Goal: Task Accomplishment & Management: Manage account settings

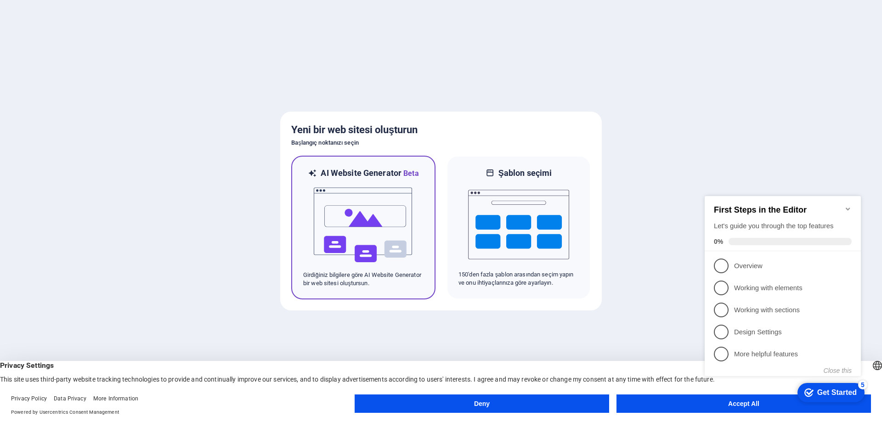
click at [415, 228] on div at bounding box center [363, 225] width 120 height 92
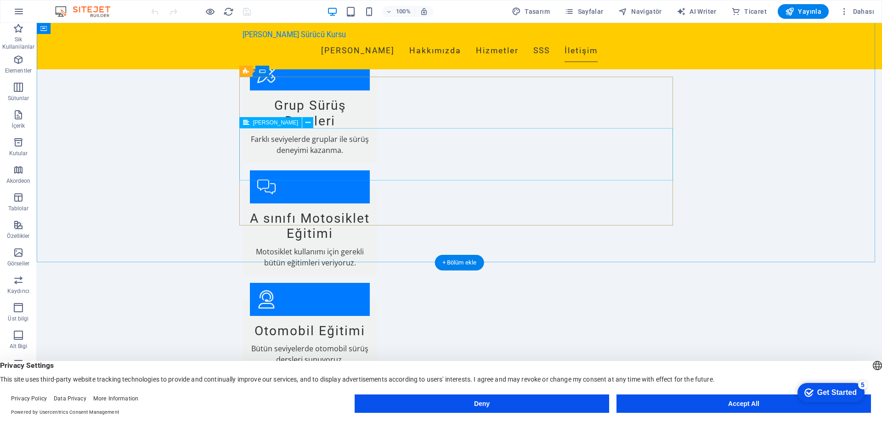
scroll to position [1315, 0]
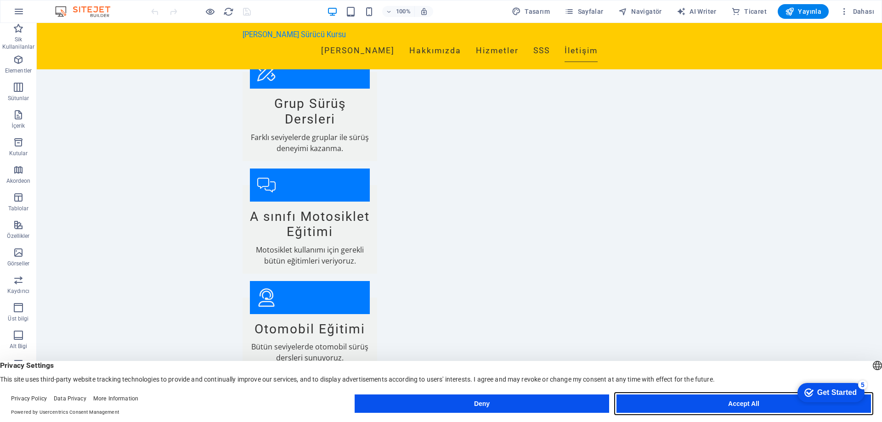
click at [333, 130] on button "Accept All" at bounding box center [273, 98] width 120 height 65
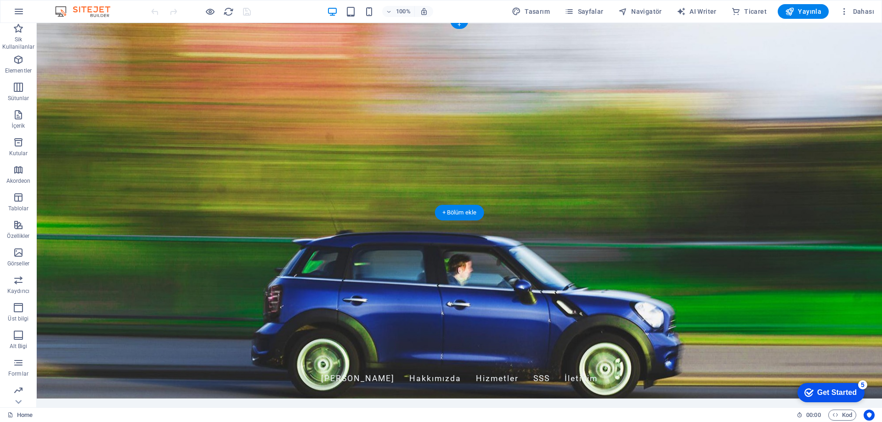
scroll to position [0, 0]
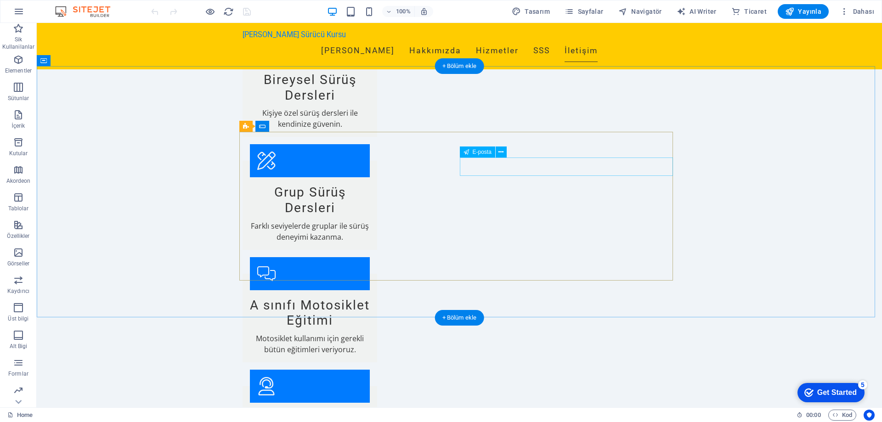
scroll to position [1223, 0]
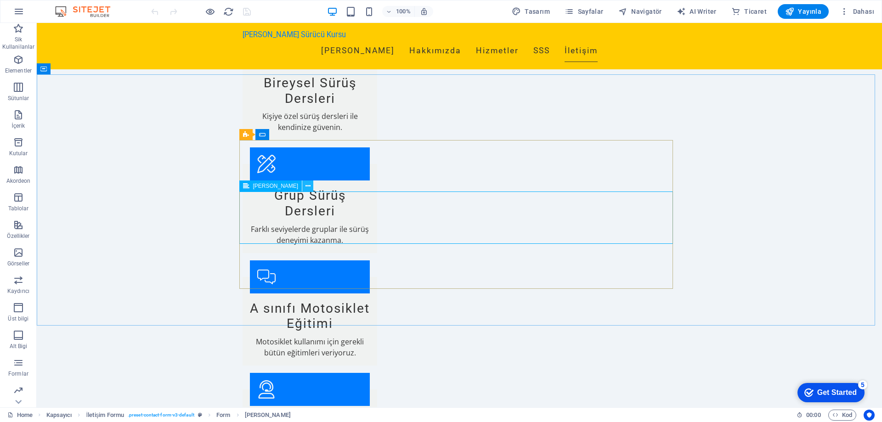
click at [305, 190] on icon at bounding box center [307, 186] width 5 height 10
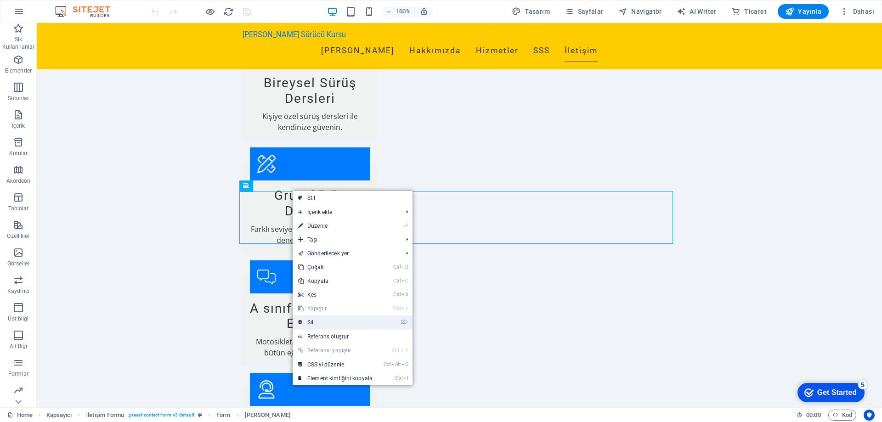
click at [337, 320] on link "⌦ Sil" at bounding box center [335, 323] width 85 height 14
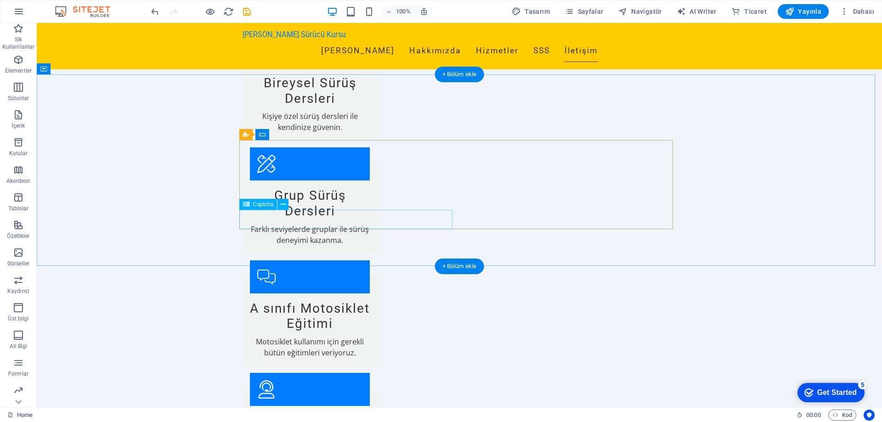
click at [283, 208] on icon at bounding box center [283, 205] width 5 height 10
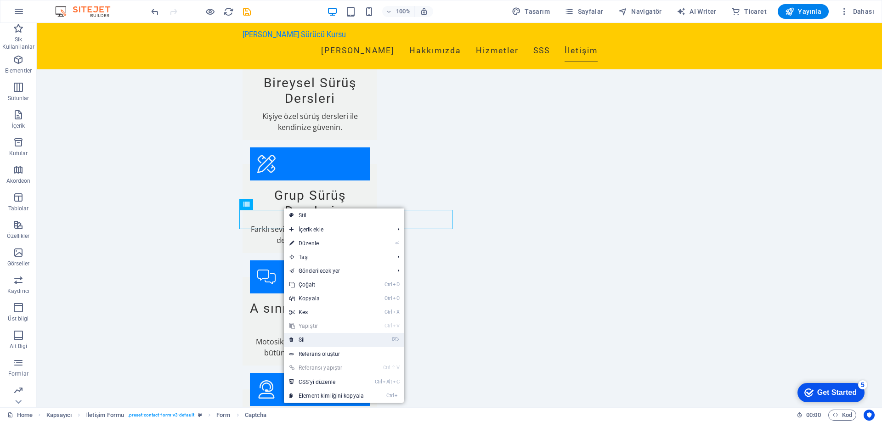
click at [309, 340] on link "⌦ Sil" at bounding box center [326, 340] width 85 height 14
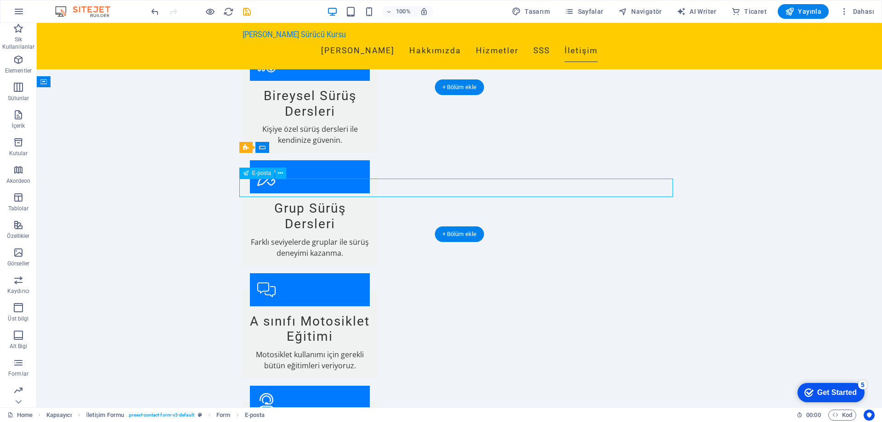
scroll to position [1184, 0]
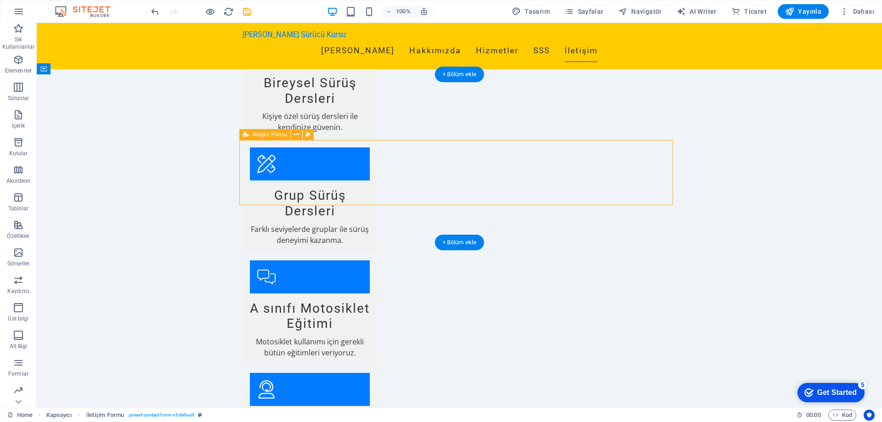
scroll to position [1166, 0]
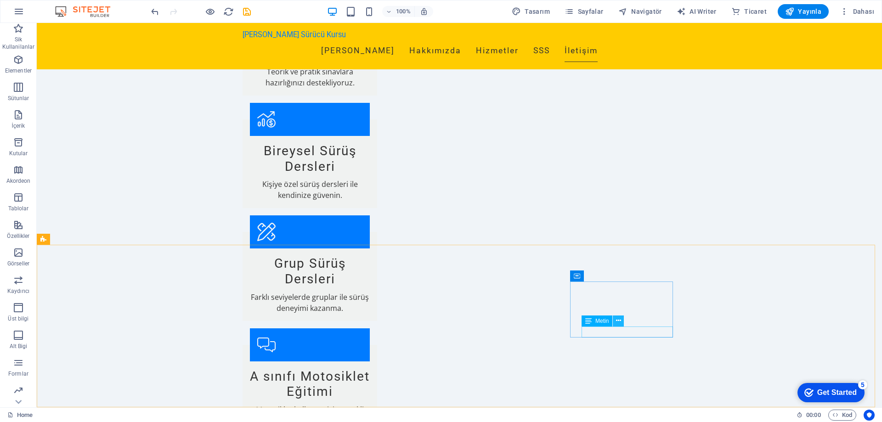
click at [617, 321] on icon at bounding box center [618, 321] width 5 height 10
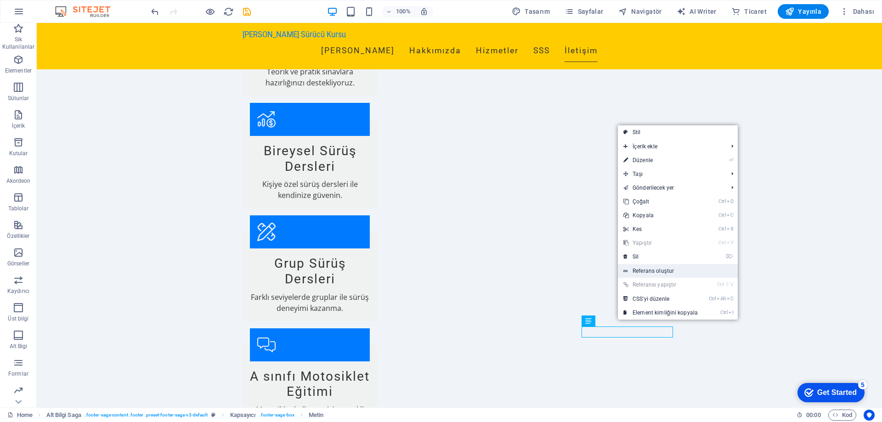
click at [666, 266] on link "Referans oluştur" at bounding box center [678, 271] width 120 height 14
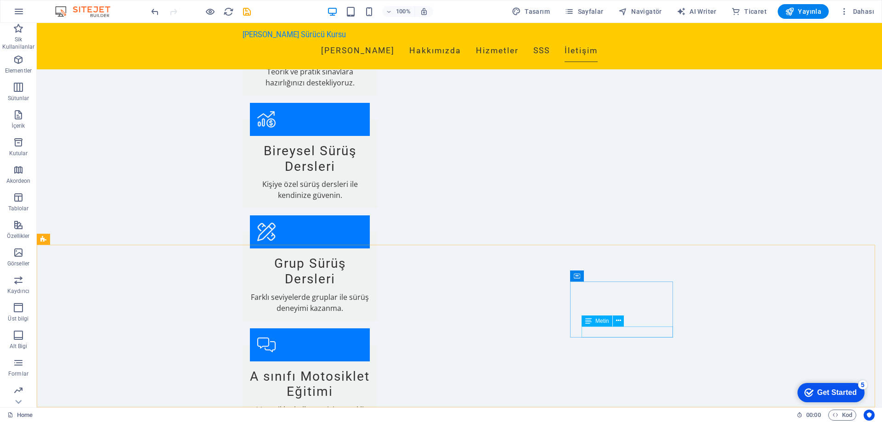
click at [602, 321] on span "Metin" at bounding box center [601, 321] width 13 height 6
click at [617, 322] on icon at bounding box center [618, 321] width 5 height 10
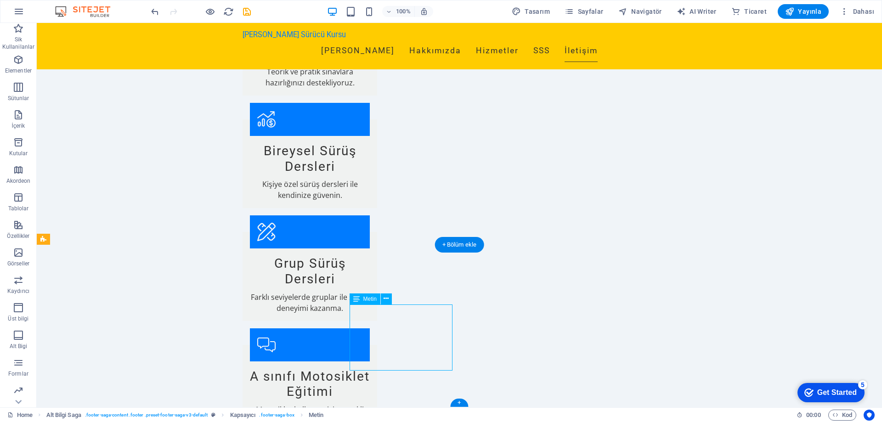
click at [378, 301] on div "Metin" at bounding box center [365, 299] width 31 height 11
click at [386, 298] on icon at bounding box center [386, 299] width 5 height 10
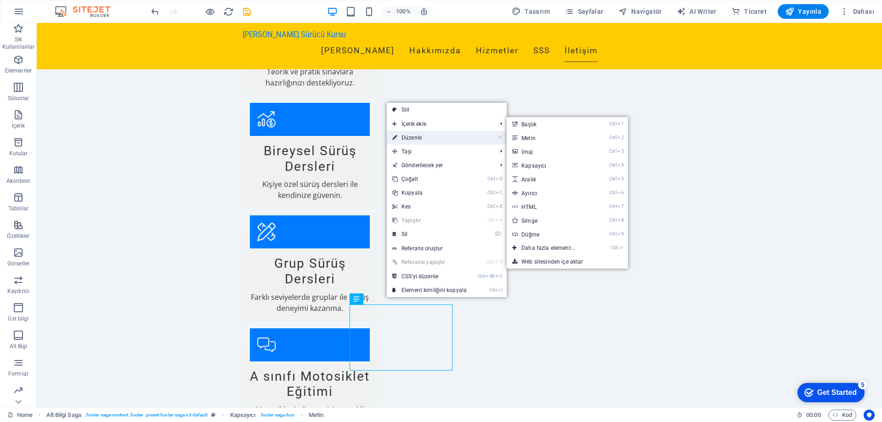
click at [418, 137] on link "⏎ Düzenle" at bounding box center [429, 138] width 85 height 14
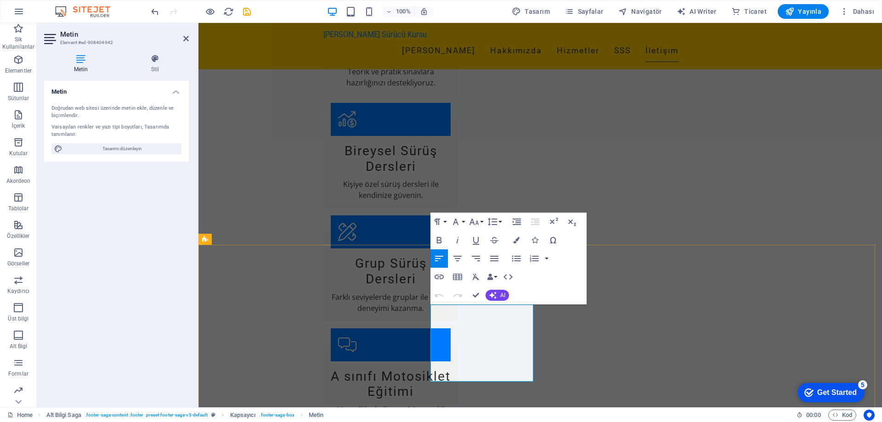
drag, startPoint x: 452, startPoint y: 331, endPoint x: 431, endPoint y: 332, distance: 20.7
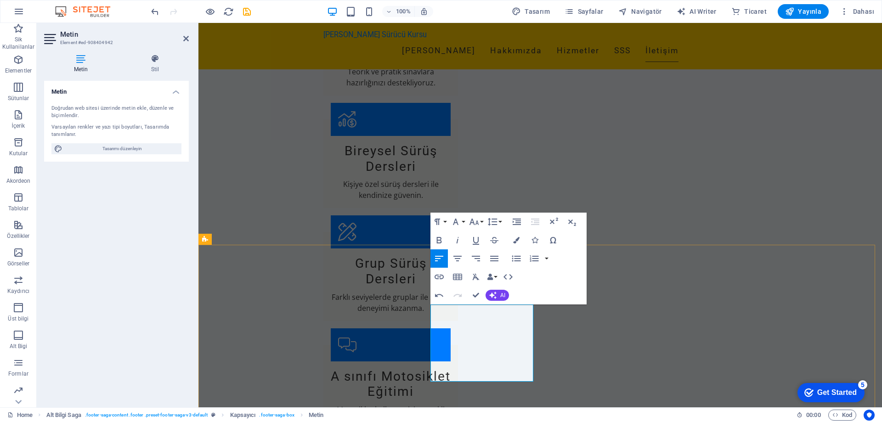
drag, startPoint x: 456, startPoint y: 345, endPoint x: 431, endPoint y: 345, distance: 25.3
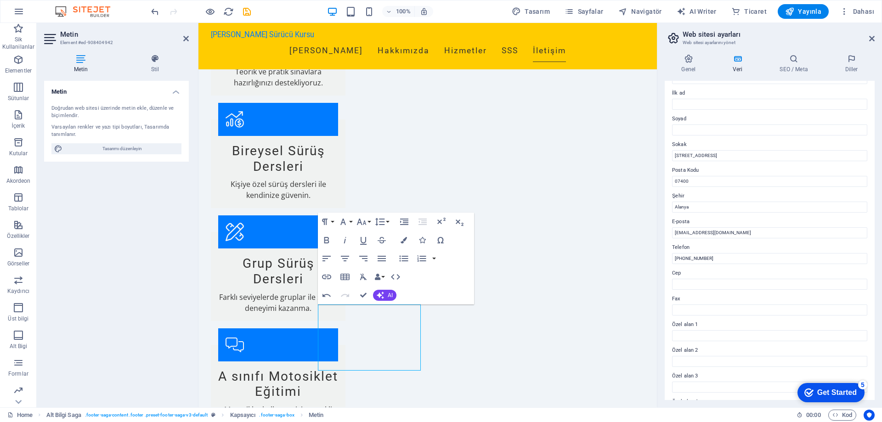
scroll to position [46, 0]
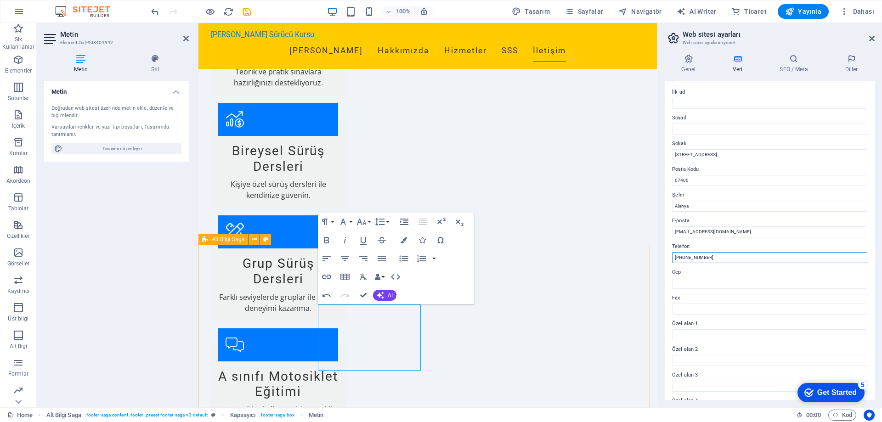
drag, startPoint x: 944, startPoint y: 281, endPoint x: 638, endPoint y: 252, distance: 308.2
click at [724, 257] on input "+90 242 555 12 12" at bounding box center [769, 257] width 195 height 11
paste input "0507 623 78 80"
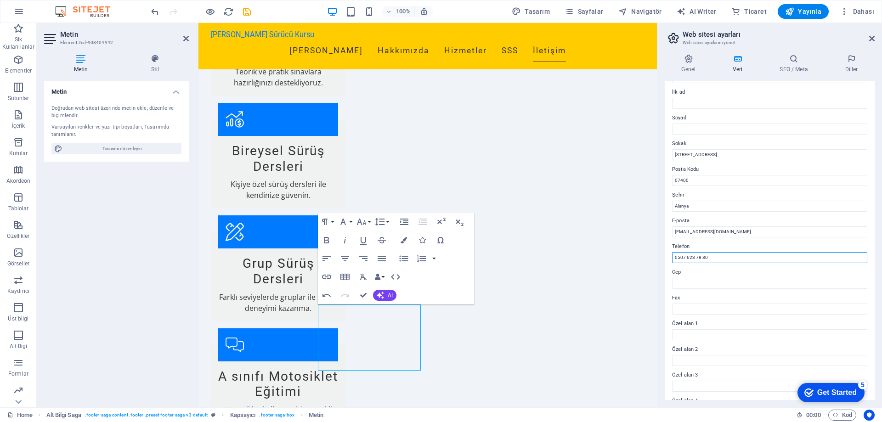
type input "0507 623 78 80"
click at [729, 269] on label "Cep" at bounding box center [769, 272] width 195 height 11
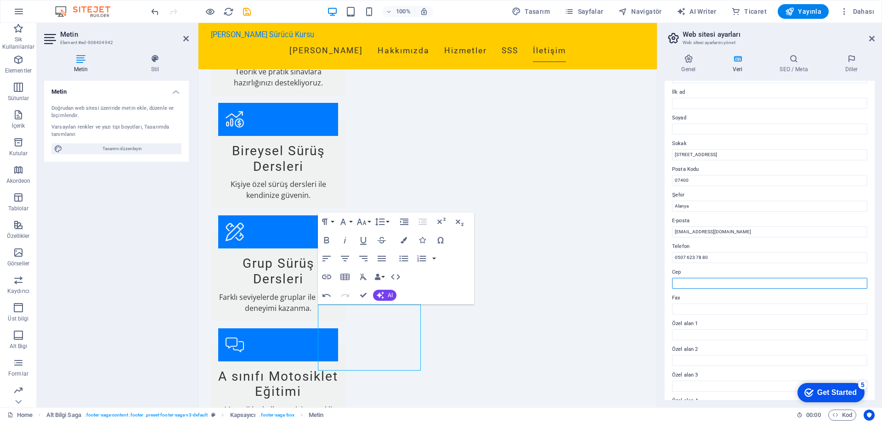
click at [729, 278] on input "Cep" at bounding box center [769, 283] width 195 height 11
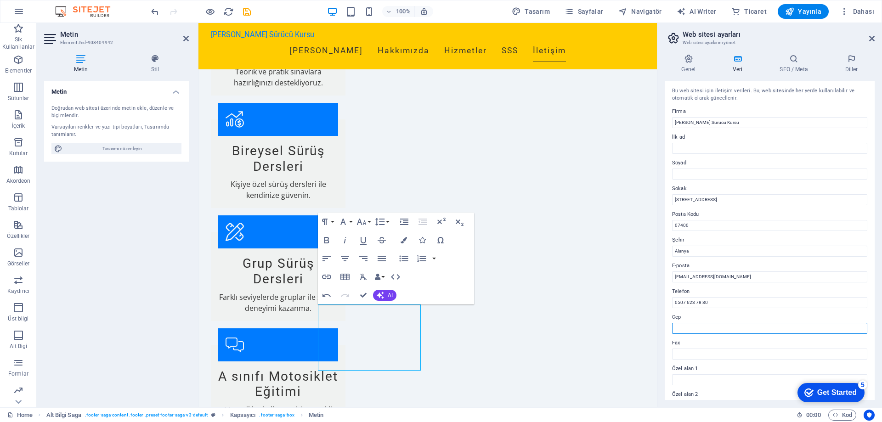
scroll to position [0, 0]
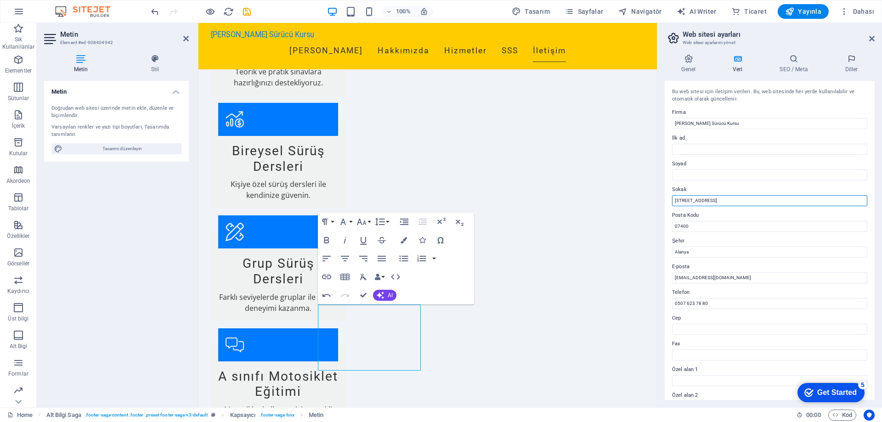
drag, startPoint x: 747, startPoint y: 203, endPoint x: 660, endPoint y: 198, distance: 87.4
click at [660, 198] on div "Genel Veri SEO / Meta Diller Web Sitesi Adı alanyatrafiksurucukursu.com Logo Do…" at bounding box center [769, 227] width 225 height 361
paste input "[STREET_ADDRESS][PERSON_NAME][PERSON_NAME]"
type input "[STREET_ADDRESS][PERSON_NAME][PERSON_NAME]"
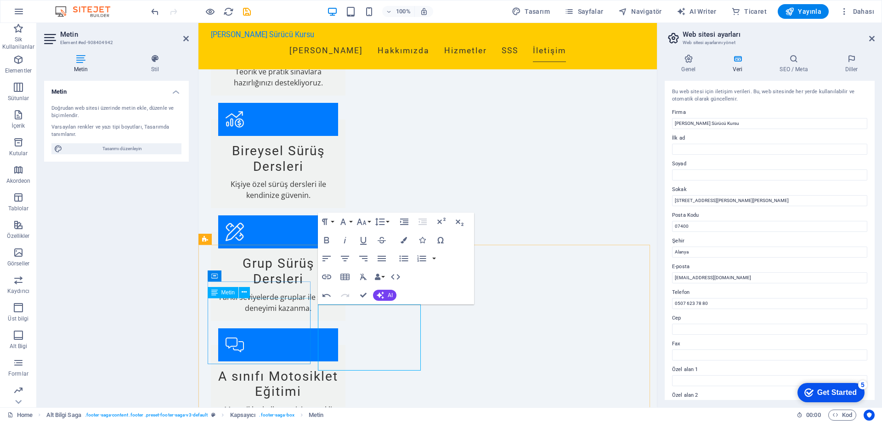
scroll to position [0, 0]
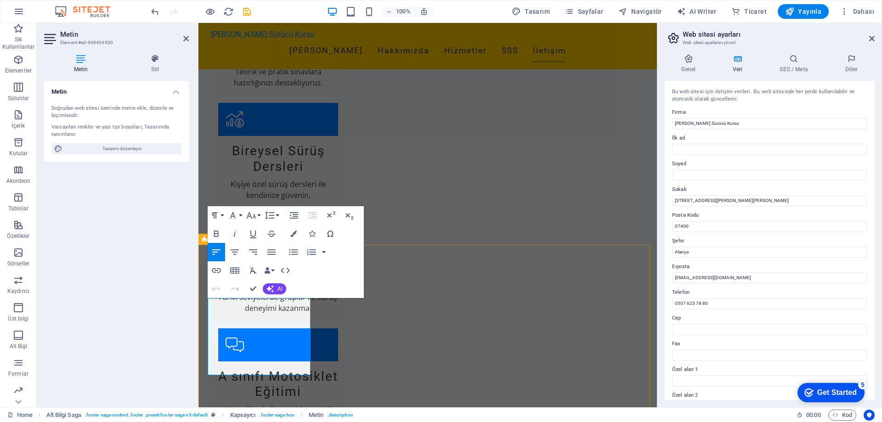
drag, startPoint x: 300, startPoint y: 360, endPoint x: 263, endPoint y: 360, distance: 37.7
drag, startPoint x: 232, startPoint y: 373, endPoint x: 250, endPoint y: 358, distance: 23.2
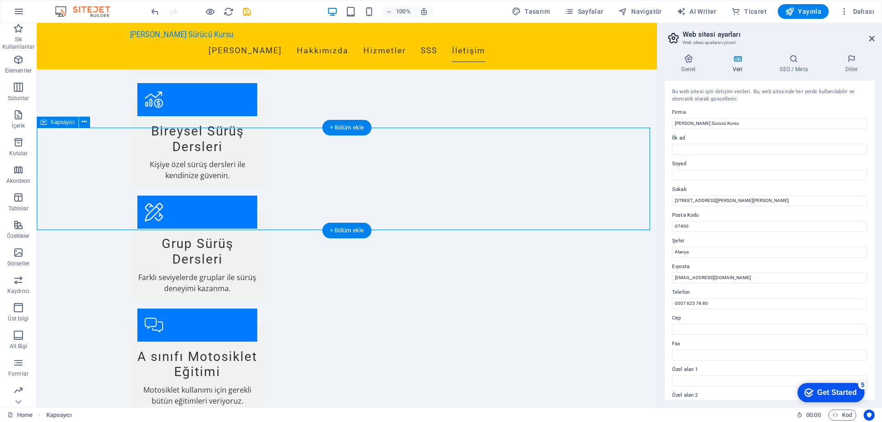
scroll to position [1177, 0]
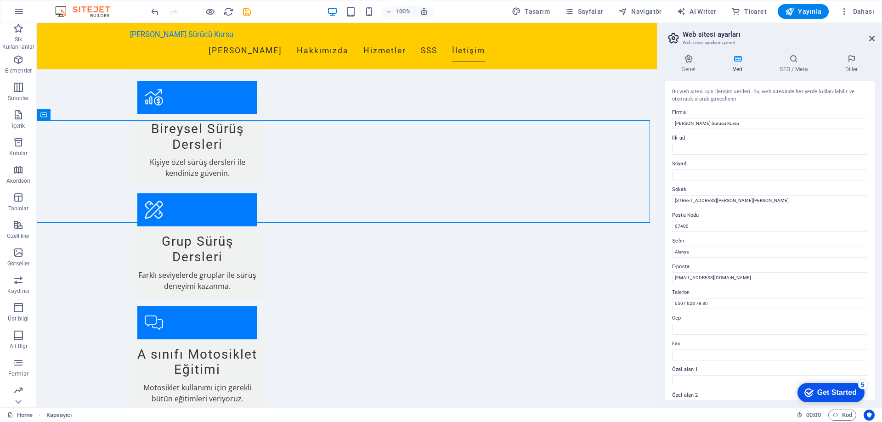
click at [876, 40] on aside "Web sitesi ayarları Web sitesi ayarlarını yönet Genel Veri SEO / Meta Diller We…" at bounding box center [769, 215] width 225 height 384
click at [831, 390] on div "Get Started" at bounding box center [837, 393] width 40 height 8
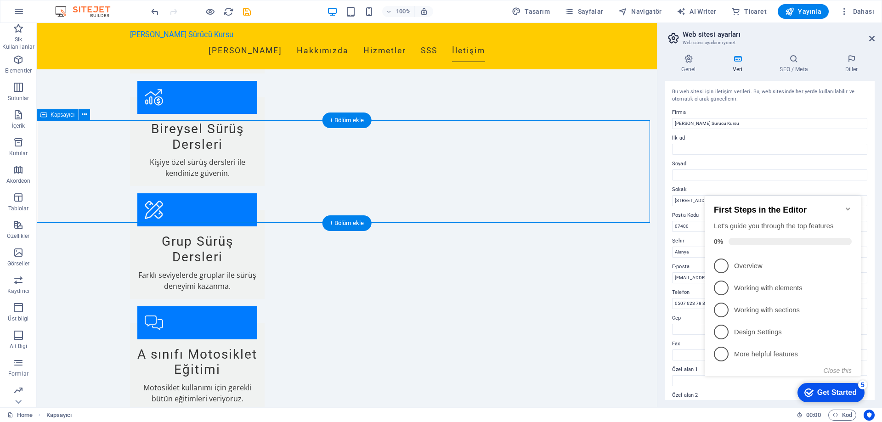
click at [681, 60] on icon at bounding box center [689, 58] width 48 height 9
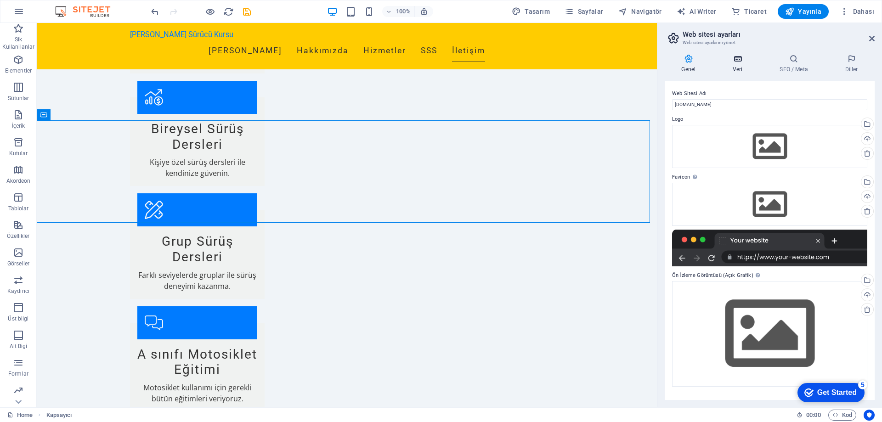
click at [738, 65] on h4 "Veri" at bounding box center [739, 63] width 47 height 19
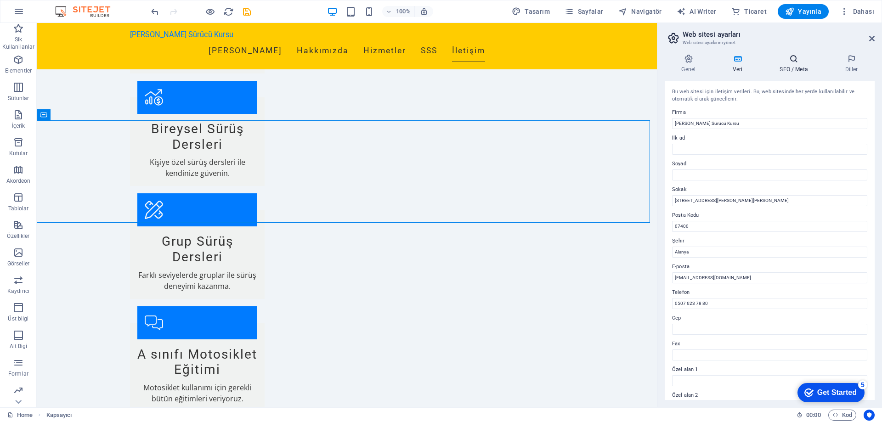
click at [800, 65] on h4 "SEO / Meta" at bounding box center [795, 63] width 65 height 19
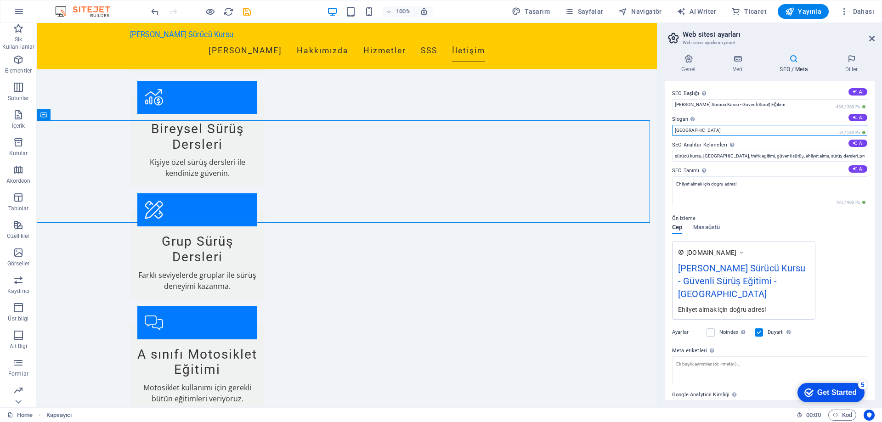
click at [786, 131] on input "Berlin" at bounding box center [769, 130] width 195 height 11
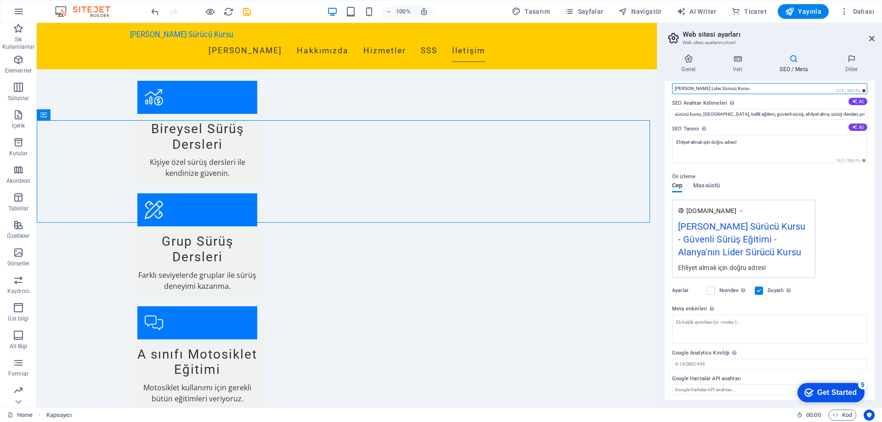
scroll to position [45, 0]
type input "Alanya'nın Lider Sürücü Kursu"
click at [802, 315] on textarea "Meta etiketleri Web sitenin etiketlerinin içine yerleştirilecek HTML kodunu bur…" at bounding box center [769, 330] width 195 height 36
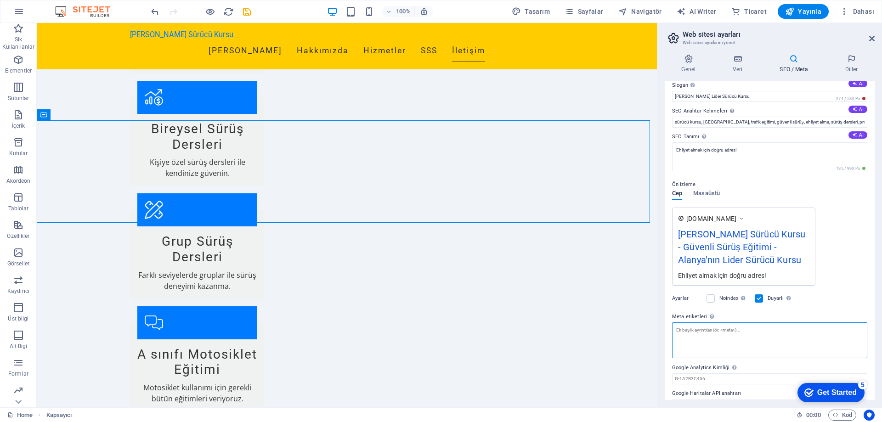
scroll to position [6, 0]
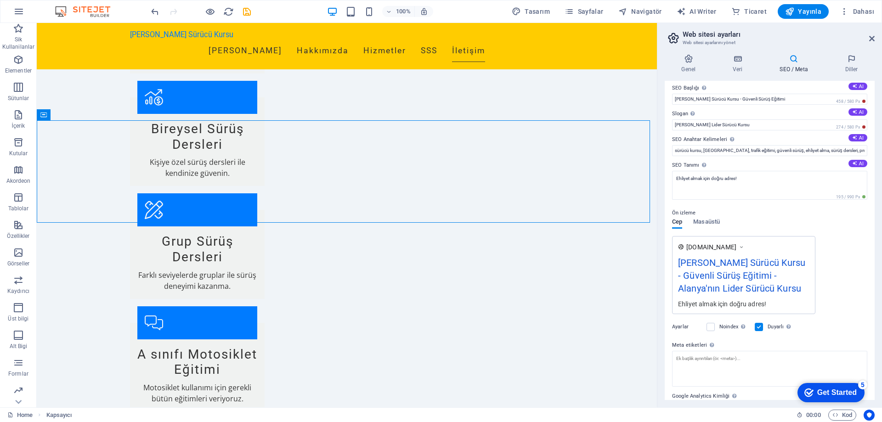
click at [853, 54] on div "Genel Veri SEO / Meta Diller Web Sitesi Adı alanyatrafiksurucukursu.com Logo Do…" at bounding box center [769, 227] width 225 height 361
click at [852, 62] on icon at bounding box center [851, 58] width 46 height 9
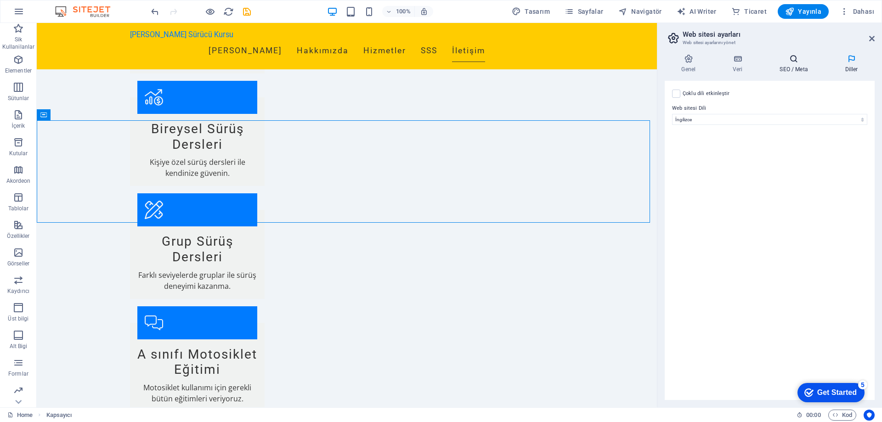
click at [794, 66] on h4 "SEO / Meta" at bounding box center [795, 63] width 65 height 19
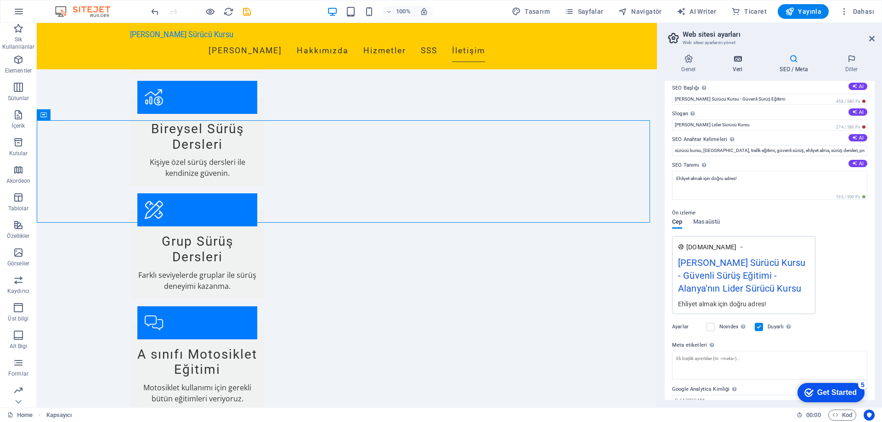
click at [739, 58] on icon at bounding box center [737, 58] width 43 height 9
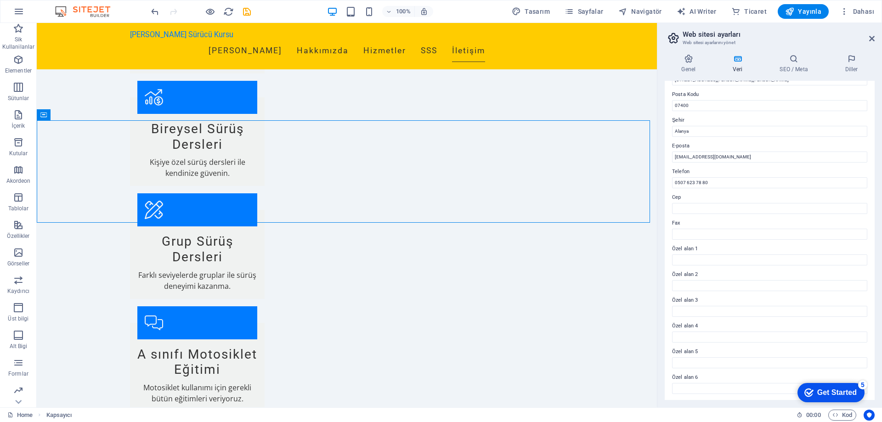
scroll to position [122, 0]
click at [696, 65] on h4 "Genel" at bounding box center [690, 63] width 51 height 19
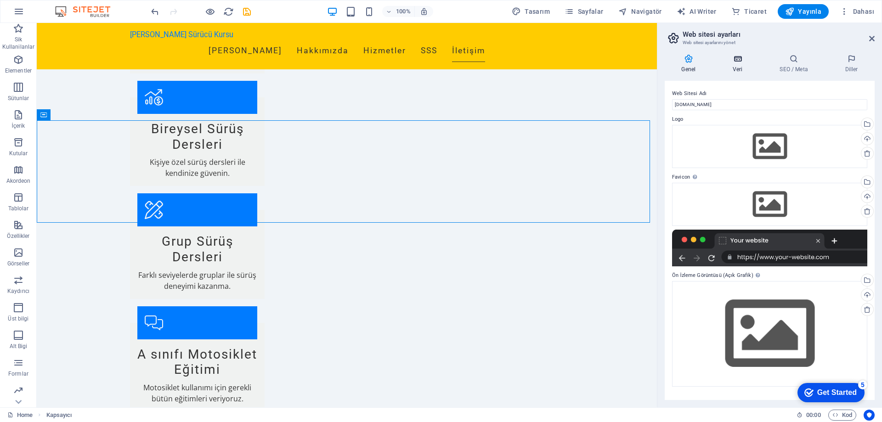
click at [732, 71] on h4 "Veri" at bounding box center [739, 63] width 47 height 19
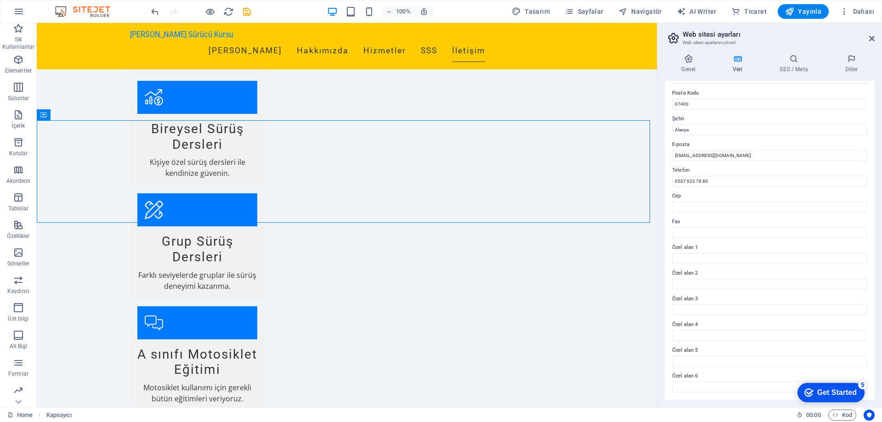
click at [695, 322] on label "Özel alan 4" at bounding box center [769, 324] width 195 height 11
click at [695, 330] on input "Özel alan 4" at bounding box center [769, 335] width 195 height 11
click at [695, 337] on input "Özel alan 4" at bounding box center [769, 335] width 195 height 11
click at [697, 353] on label "Özel alan 5" at bounding box center [769, 350] width 195 height 11
click at [697, 356] on input "Özel alan 5" at bounding box center [769, 361] width 195 height 11
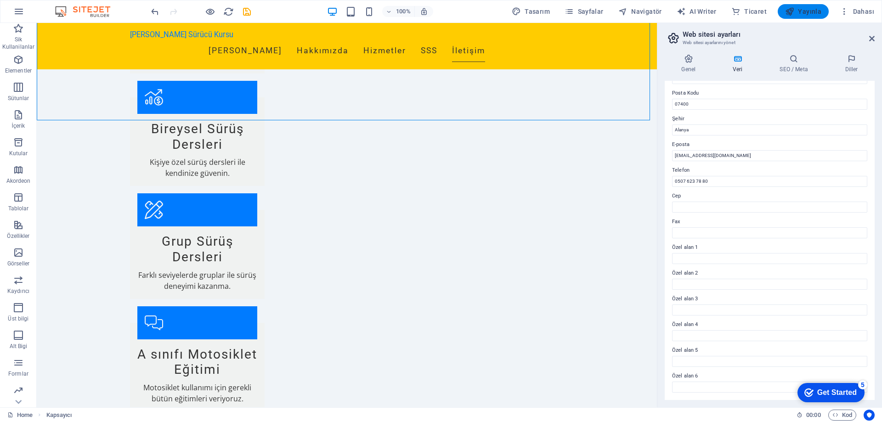
click at [804, 12] on span "Yayınla" at bounding box center [803, 11] width 36 height 9
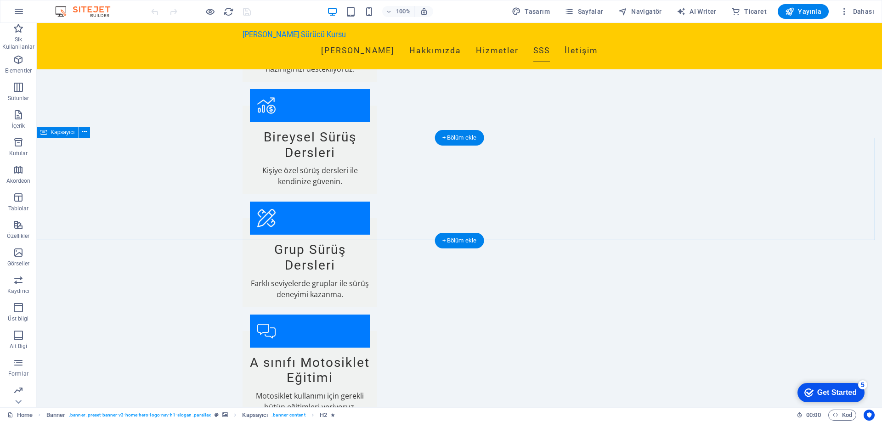
scroll to position [1177, 0]
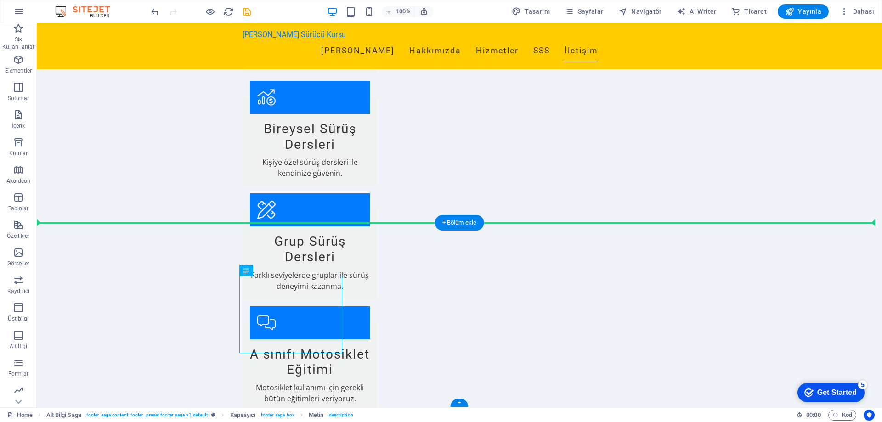
drag, startPoint x: 297, startPoint y: 283, endPoint x: 200, endPoint y: 285, distance: 96.5
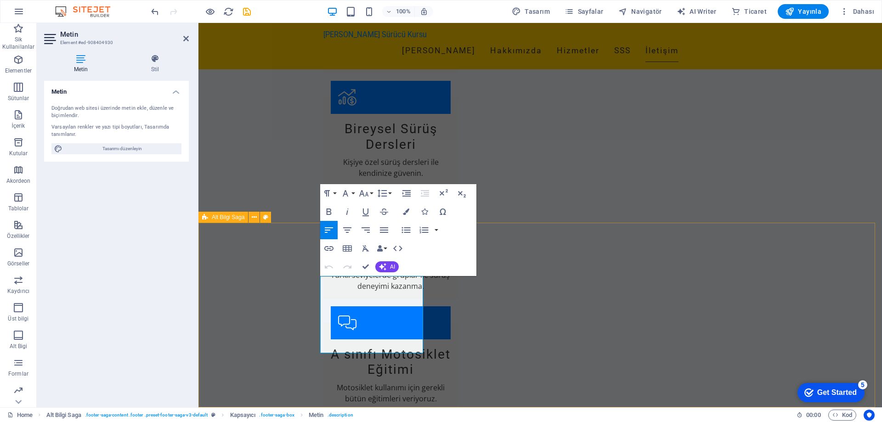
drag, startPoint x: 413, startPoint y: 347, endPoint x: 316, endPoint y: 328, distance: 99.4
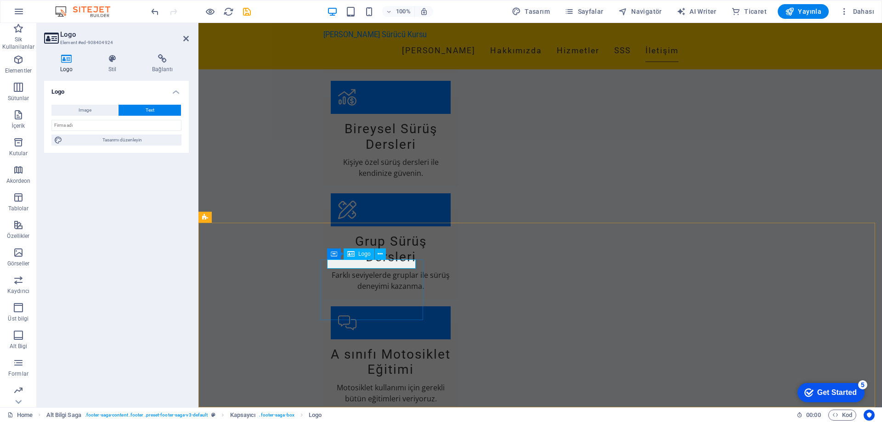
click at [364, 258] on div "Logo" at bounding box center [359, 254] width 31 height 11
click at [363, 255] on span "Logo" at bounding box center [364, 254] width 12 height 6
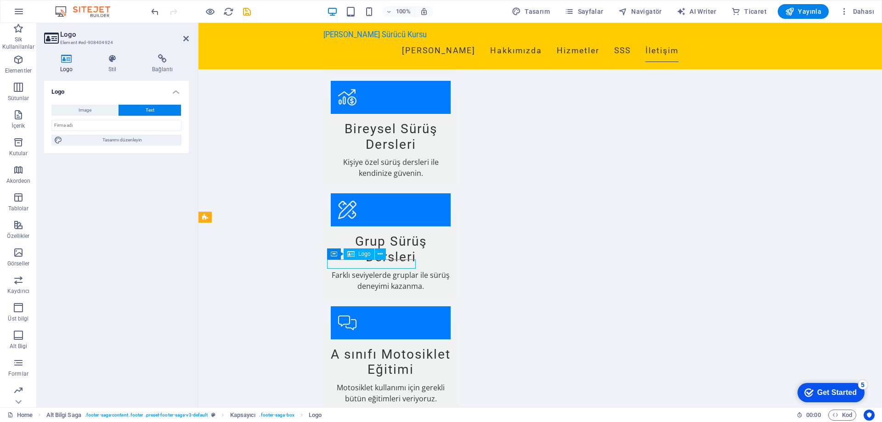
click at [359, 255] on span "Logo" at bounding box center [364, 254] width 12 height 6
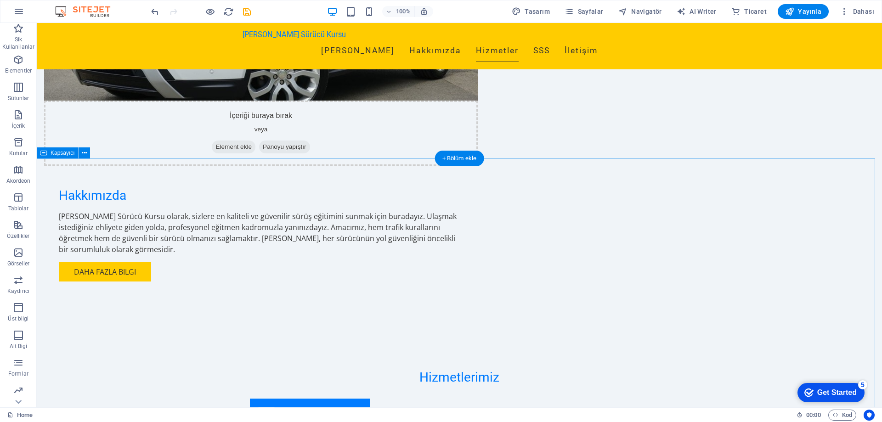
scroll to position [656, 0]
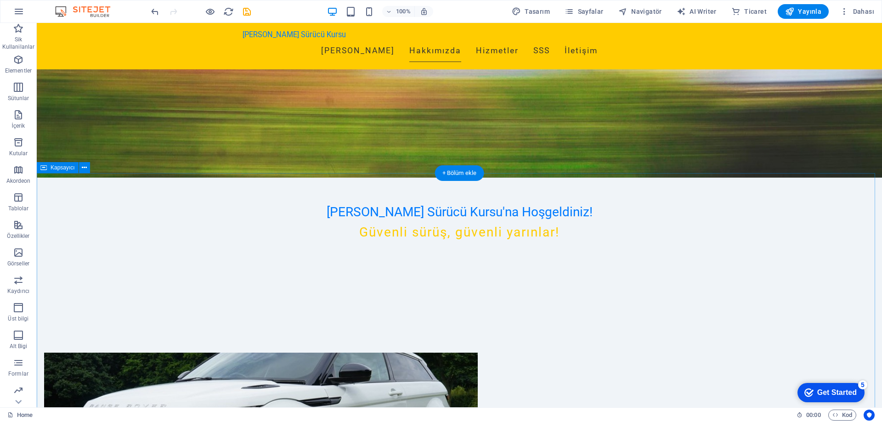
scroll to position [0, 0]
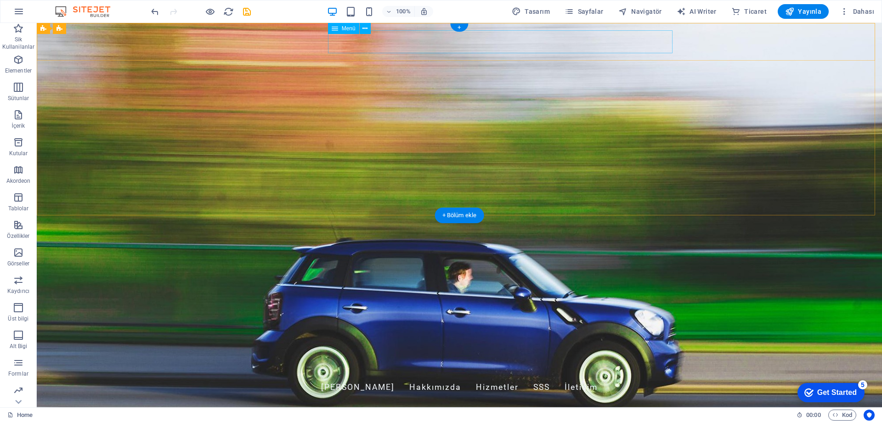
click at [608, 376] on nav "Ana Sayfa Hakkımızda Hizmetler SSS İletişim" at bounding box center [460, 387] width 434 height 23
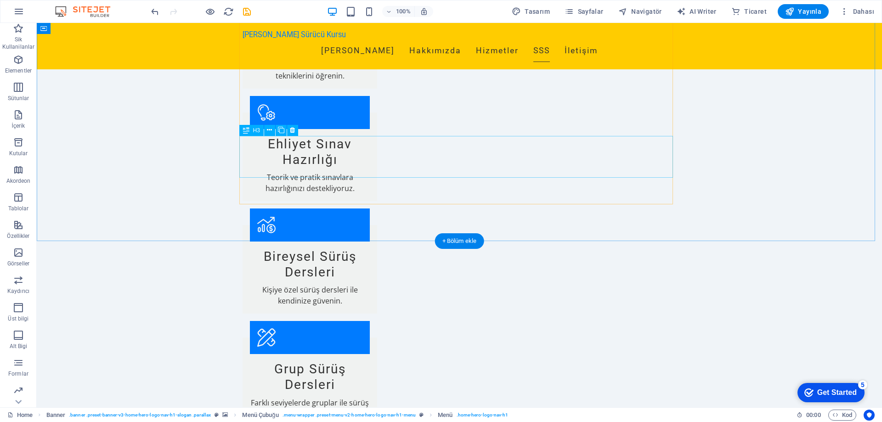
scroll to position [1057, 0]
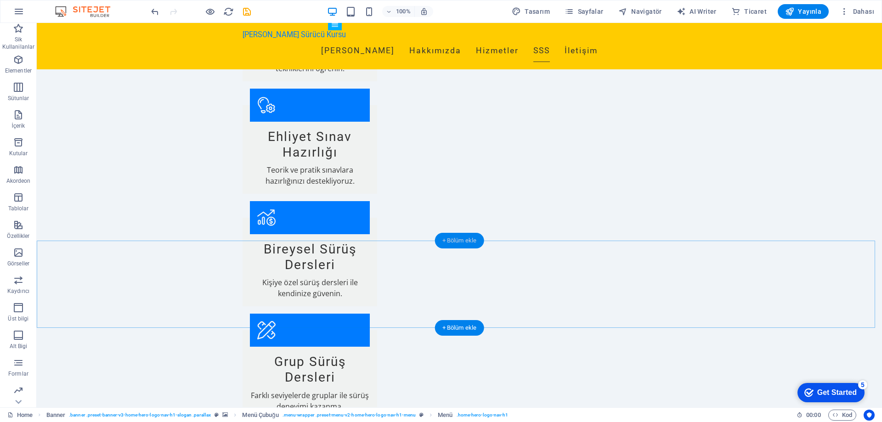
click at [464, 240] on div "+ Bölüm ekle" at bounding box center [459, 241] width 49 height 16
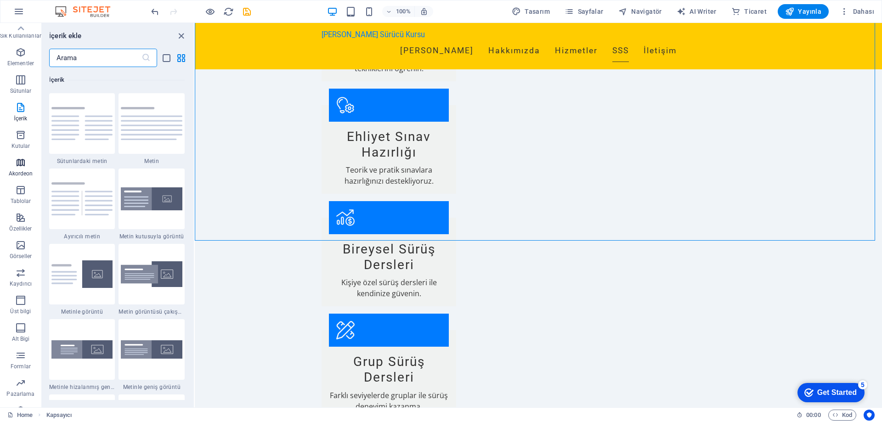
scroll to position [0, 0]
click at [84, 63] on input "text" at bounding box center [95, 58] width 92 height 18
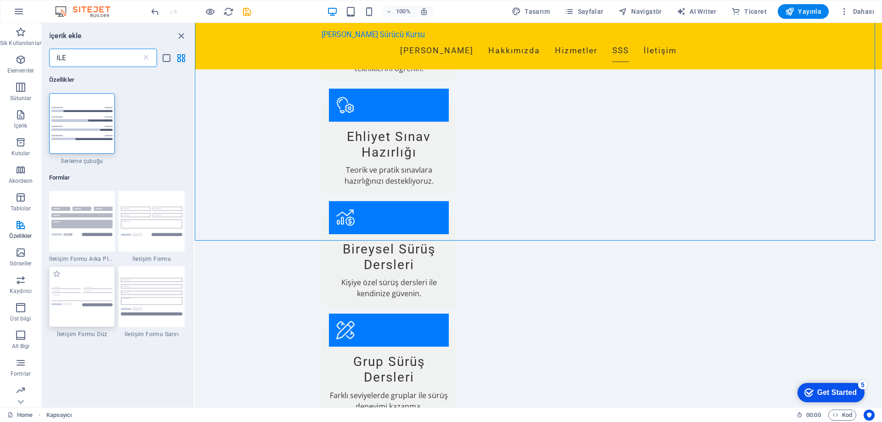
type input "İLE"
click at [86, 303] on img at bounding box center [82, 297] width 62 height 20
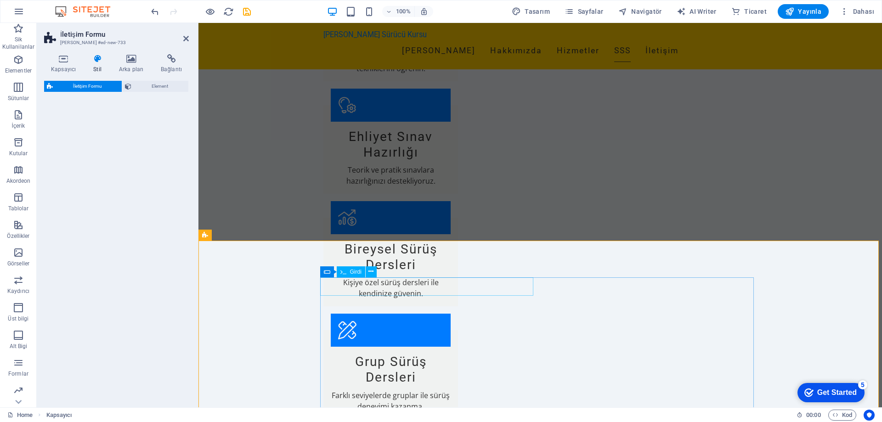
select select "rem"
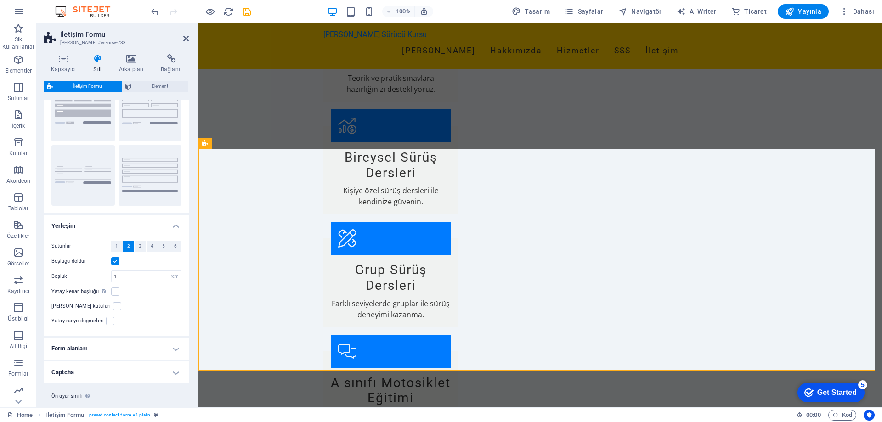
scroll to position [48, 0]
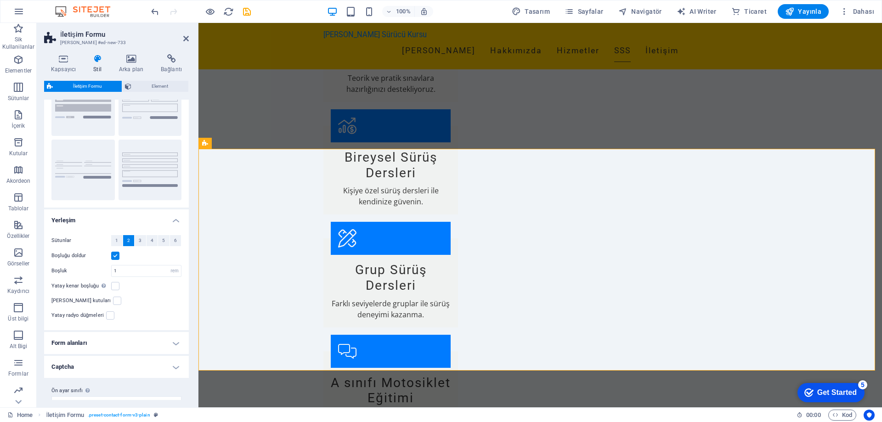
click at [153, 356] on h4 "Captcha" at bounding box center [116, 367] width 145 height 22
click at [153, 356] on h4 "Captcha" at bounding box center [116, 364] width 145 height 17
click at [150, 333] on h4 "Form alanları" at bounding box center [116, 343] width 145 height 22
click at [150, 332] on h4 "Form alanları" at bounding box center [116, 340] width 145 height 17
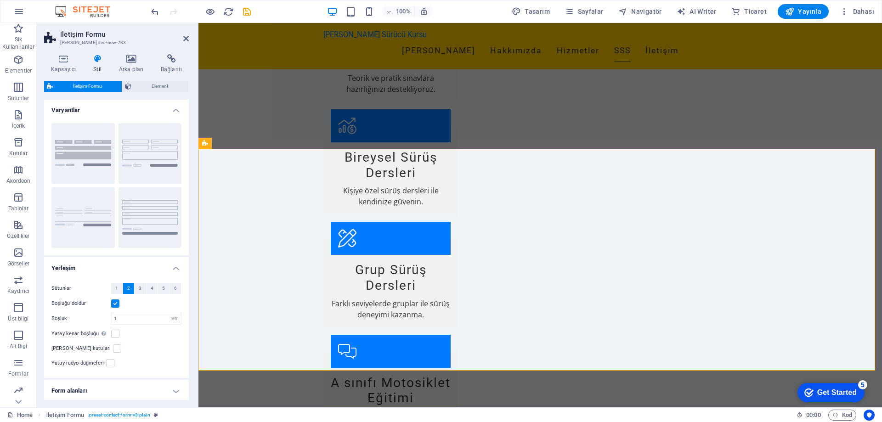
scroll to position [0, 0]
click at [163, 85] on span "Element" at bounding box center [159, 86] width 51 height 11
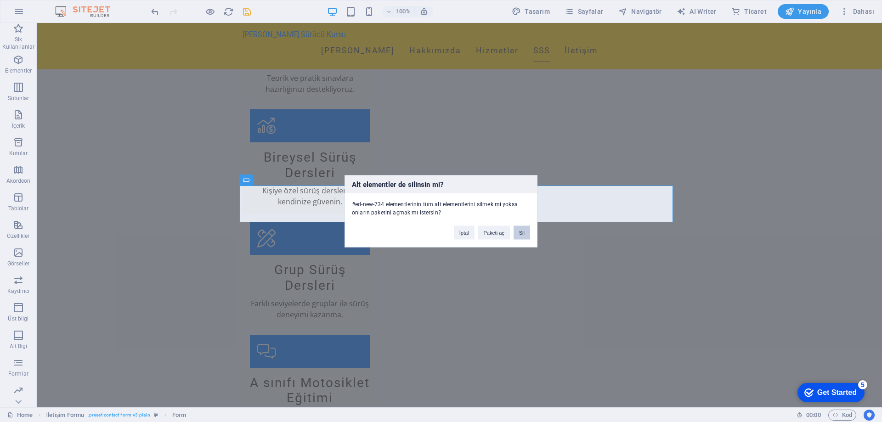
click at [526, 231] on button "Sil" at bounding box center [522, 233] width 17 height 14
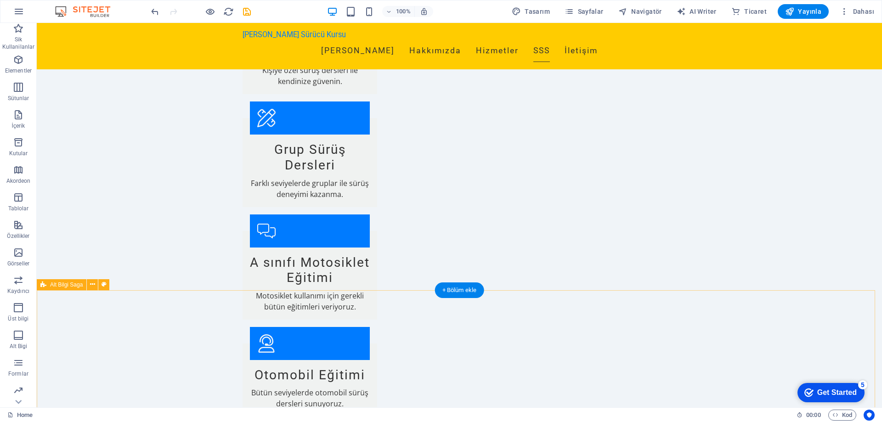
scroll to position [1286, 0]
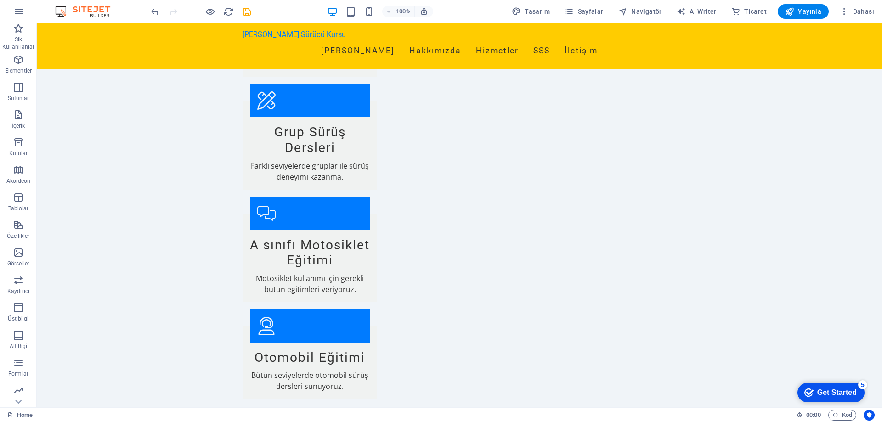
click at [808, 3] on div "100% Tasarım Sayfalar Navigatör AI Writer Ticaret Yayınla Dahası" at bounding box center [440, 11] width 881 height 22
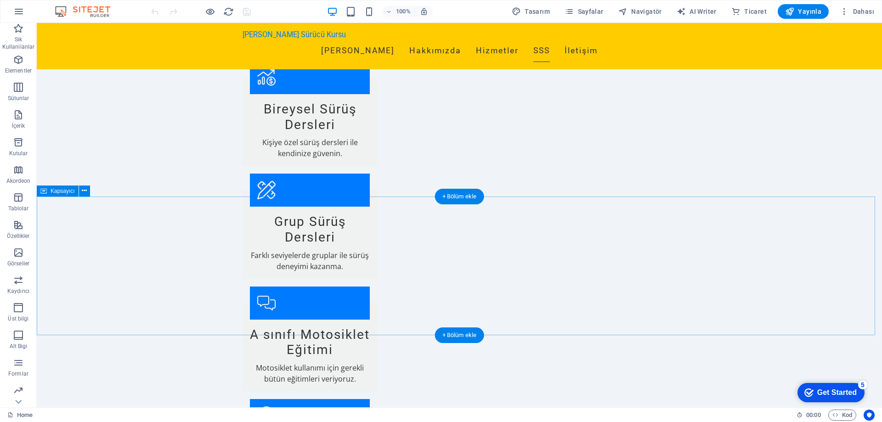
scroll to position [1194, 0]
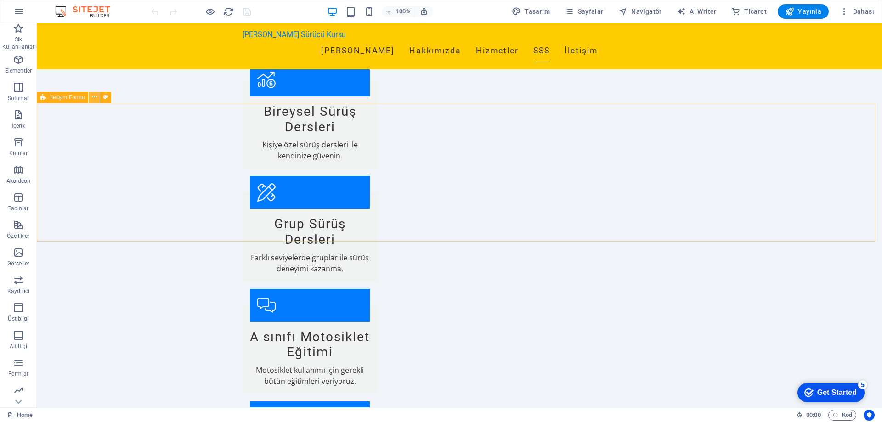
click at [92, 100] on icon at bounding box center [94, 97] width 5 height 10
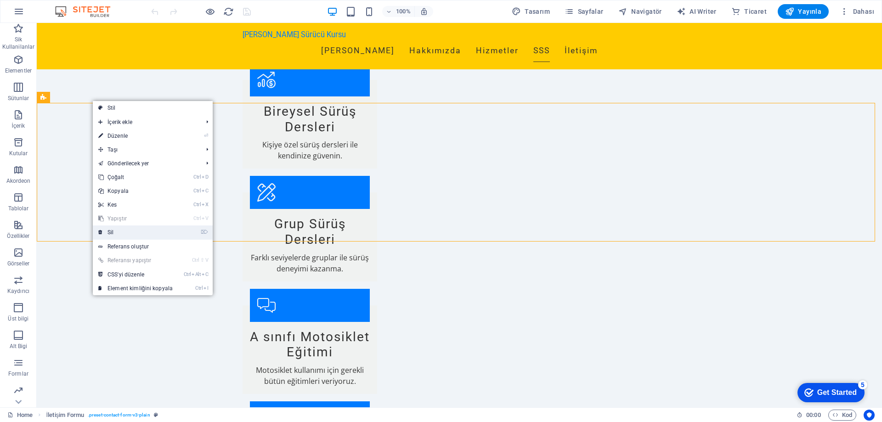
click at [136, 230] on link "⌦ Sil" at bounding box center [135, 233] width 85 height 14
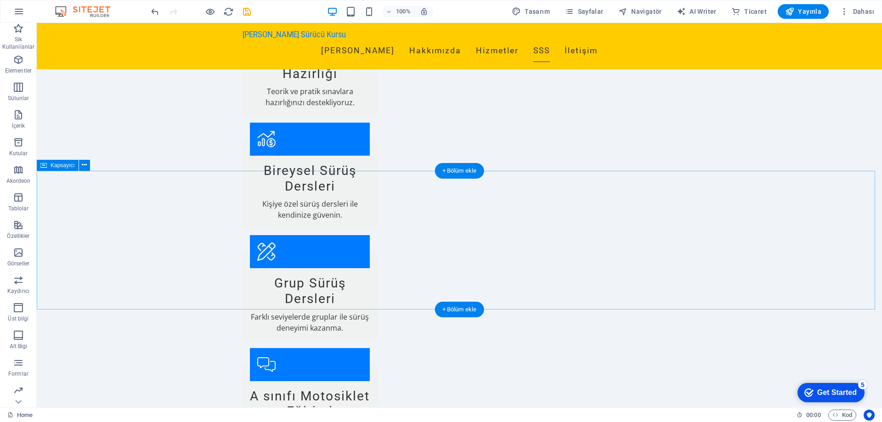
scroll to position [1102, 0]
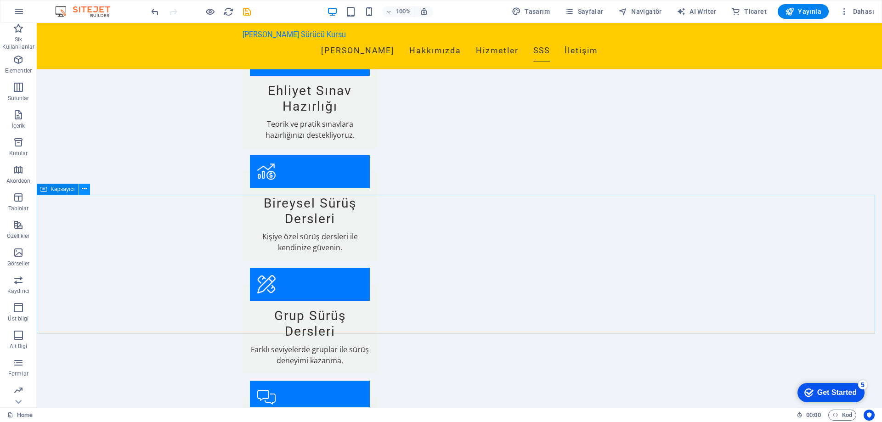
click at [80, 189] on button at bounding box center [84, 189] width 11 height 11
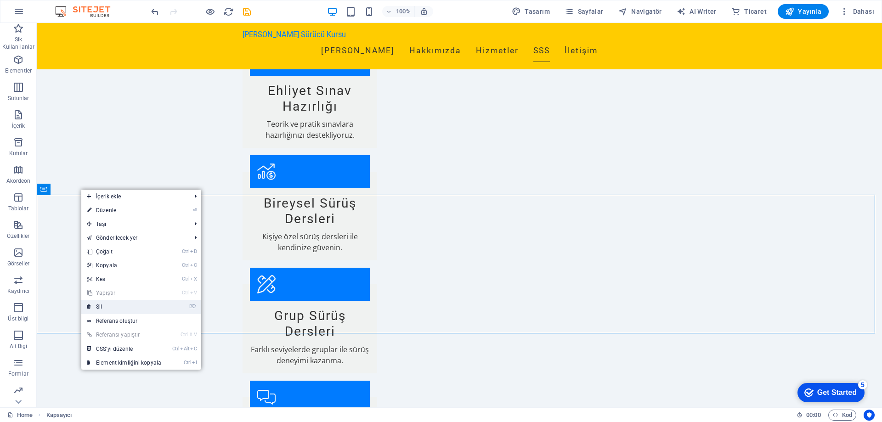
click at [124, 300] on link "⌦ Sil" at bounding box center [123, 307] width 85 height 14
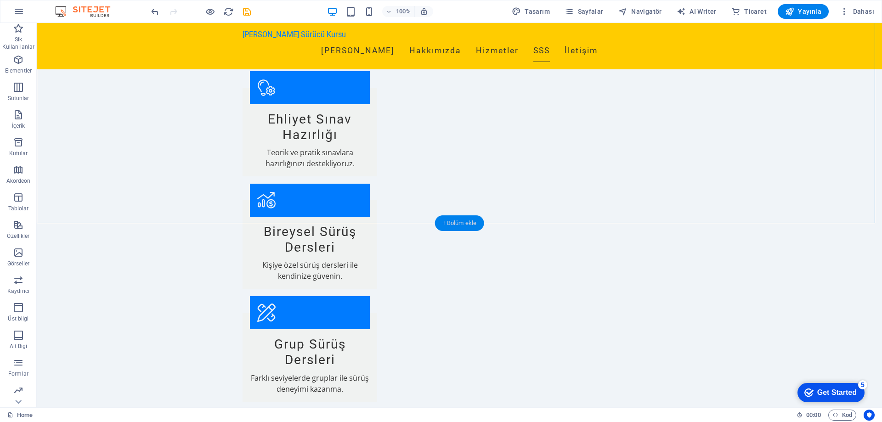
click at [468, 220] on div "+ Bölüm ekle" at bounding box center [459, 223] width 49 height 16
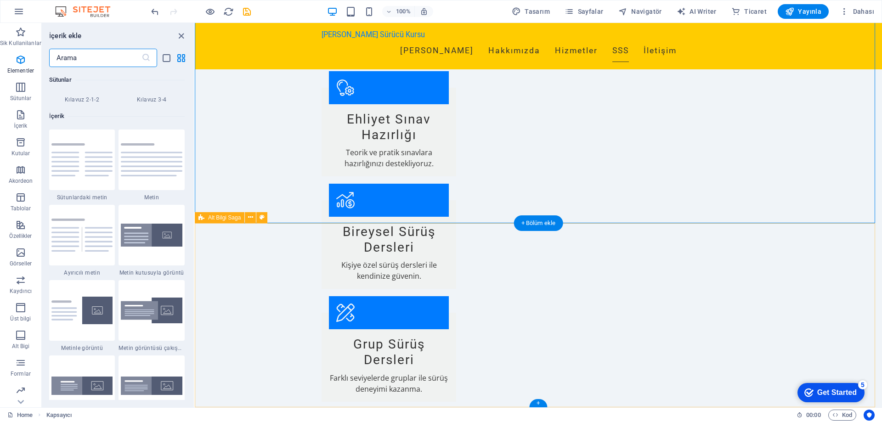
scroll to position [1607, 0]
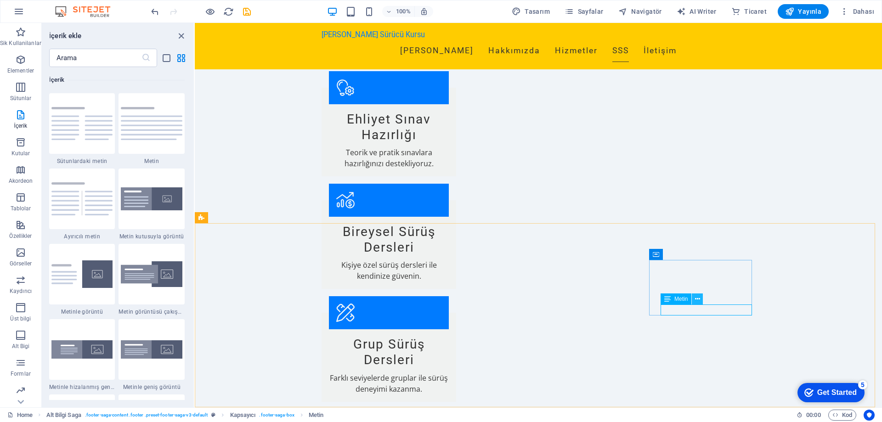
click at [693, 300] on button at bounding box center [697, 299] width 11 height 11
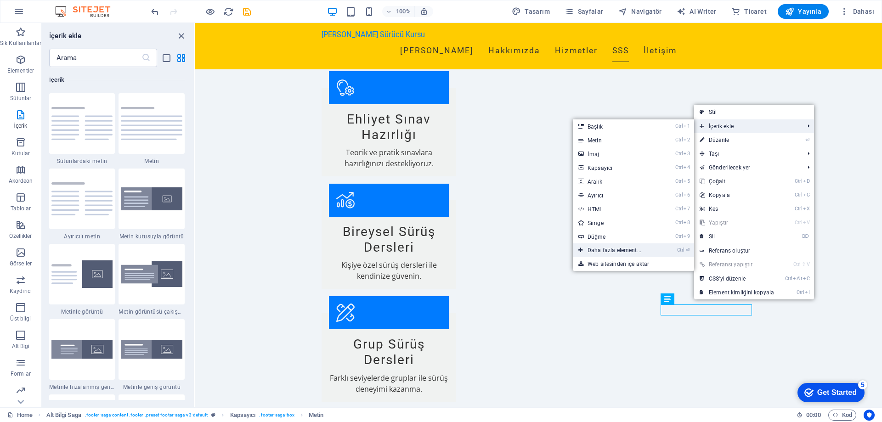
click at [636, 250] on link "Ctrl ⏎ Daha fazla element..." at bounding box center [616, 250] width 87 height 14
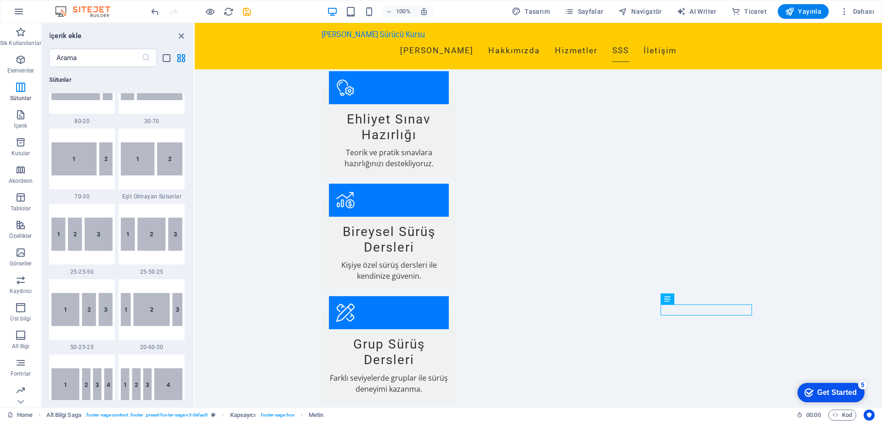
scroll to position [695, 0]
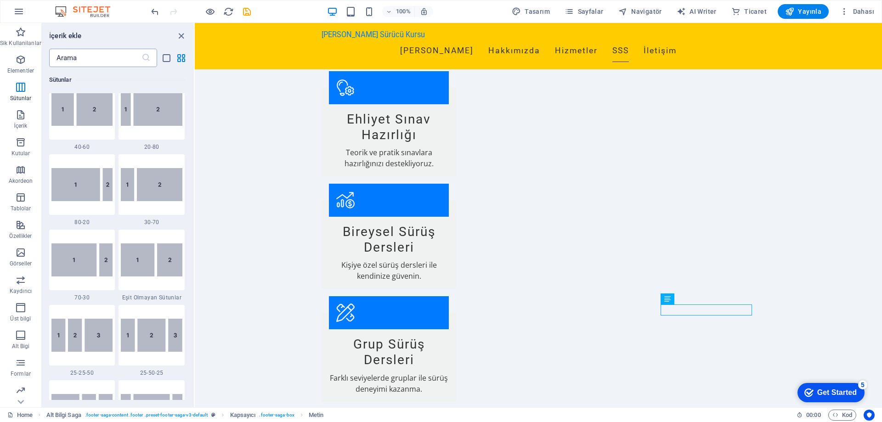
click at [99, 59] on input "text" at bounding box center [95, 58] width 92 height 18
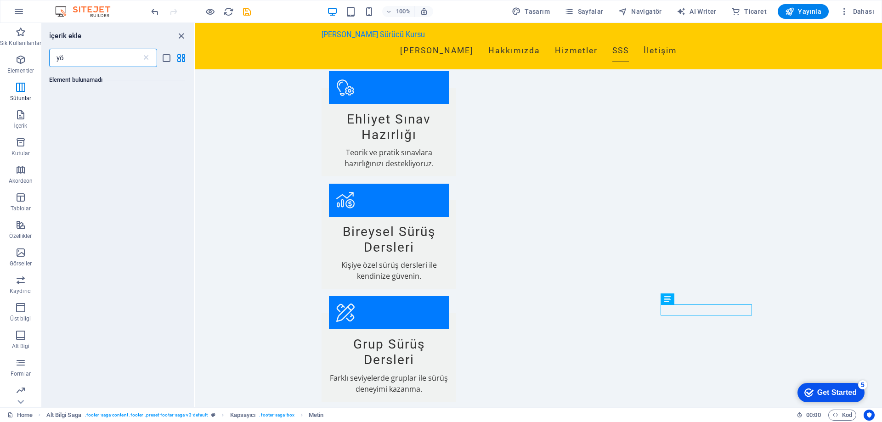
type input "y"
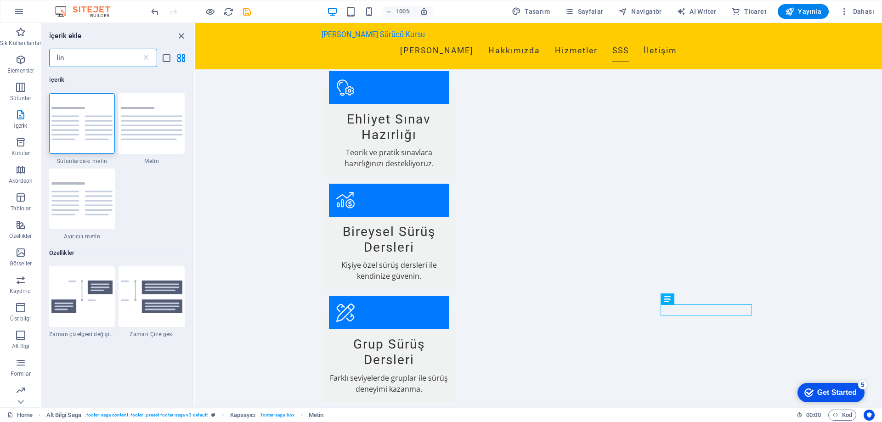
type input "link"
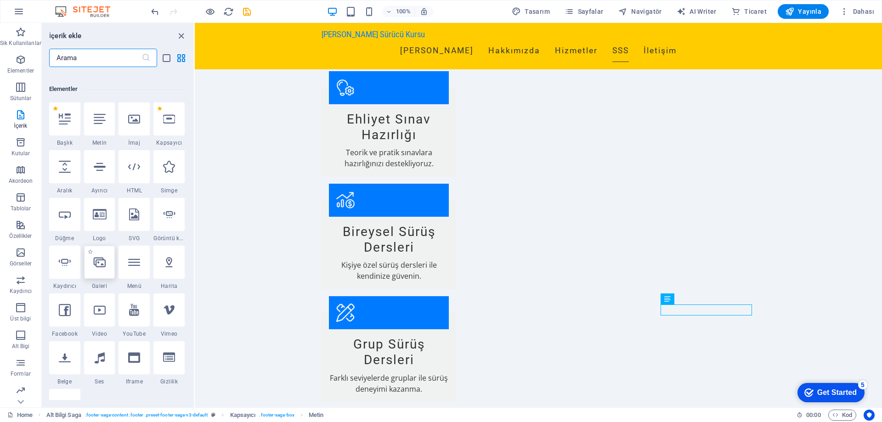
scroll to position [92, 0]
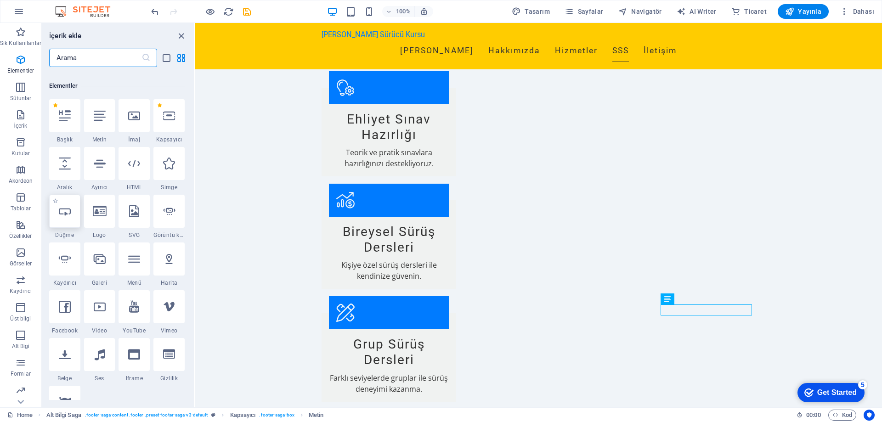
click at [68, 226] on div at bounding box center [64, 211] width 31 height 33
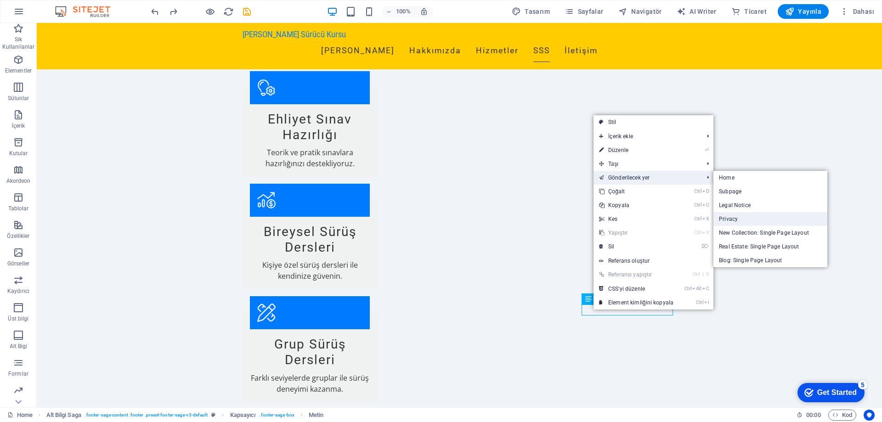
click at [752, 218] on link "Privacy" at bounding box center [770, 219] width 114 height 14
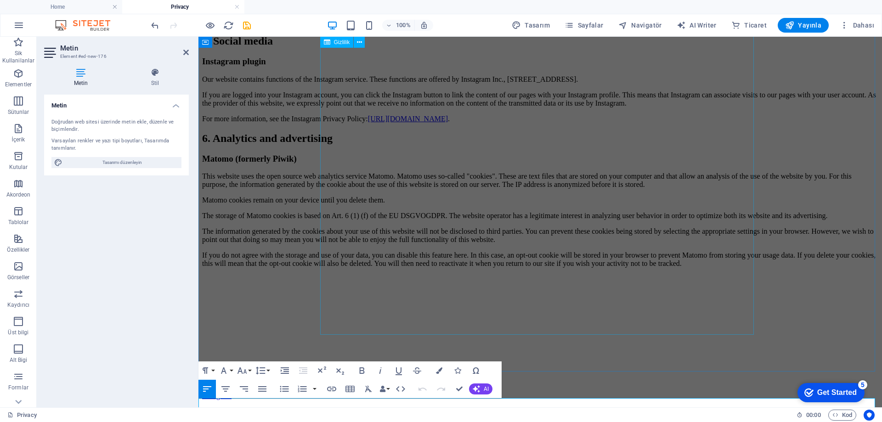
scroll to position [1957, 0]
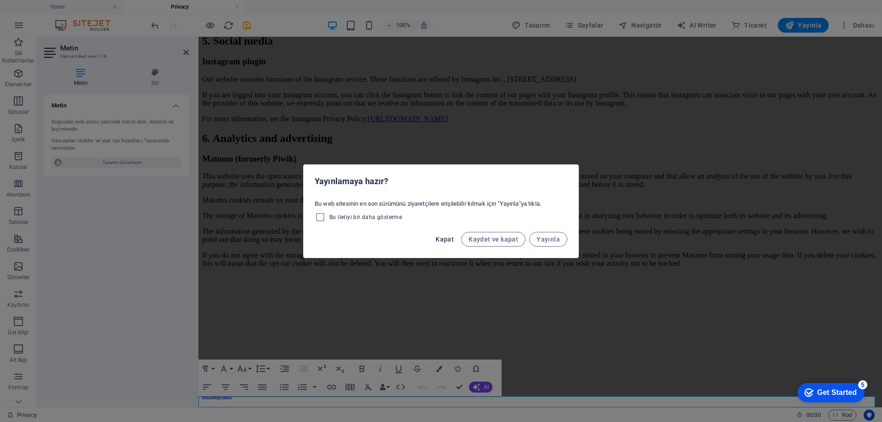
click at [453, 237] on span "Kapat" at bounding box center [444, 239] width 18 height 7
